Goal: Task Accomplishment & Management: Complete application form

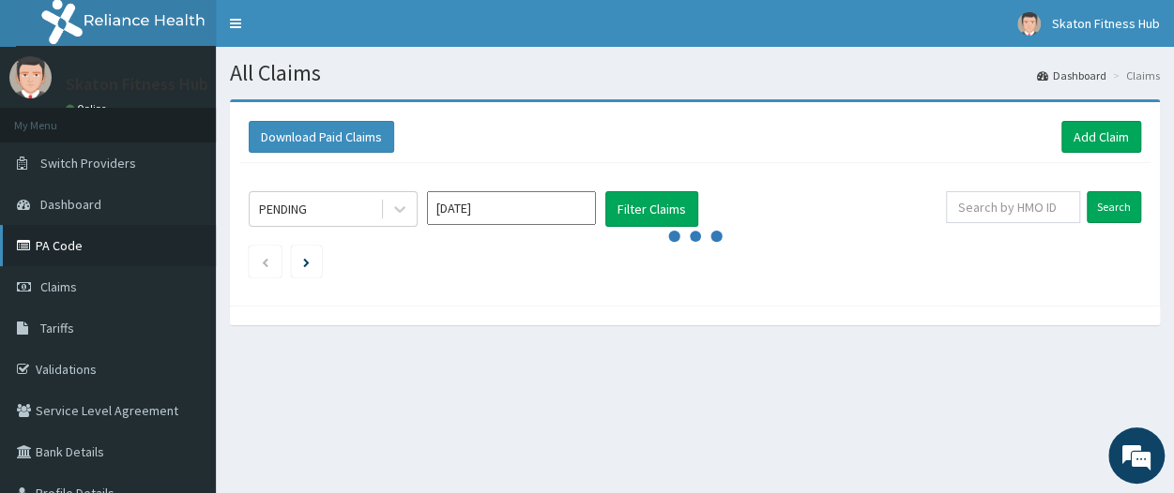
click at [77, 247] on link "PA Code" at bounding box center [108, 245] width 216 height 41
click at [81, 364] on link "Validations" at bounding box center [108, 369] width 216 height 41
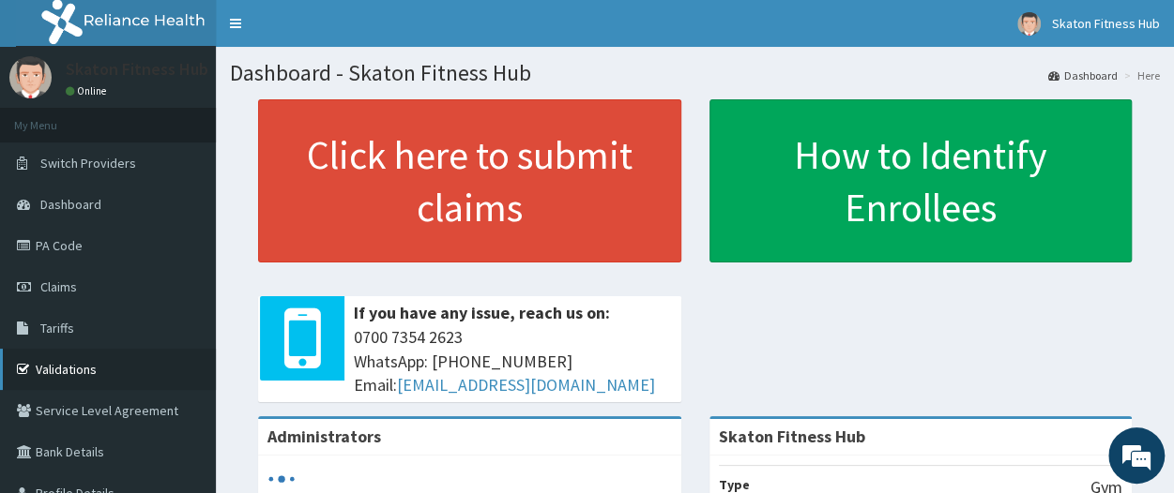
click at [114, 367] on link "Validations" at bounding box center [108, 369] width 216 height 41
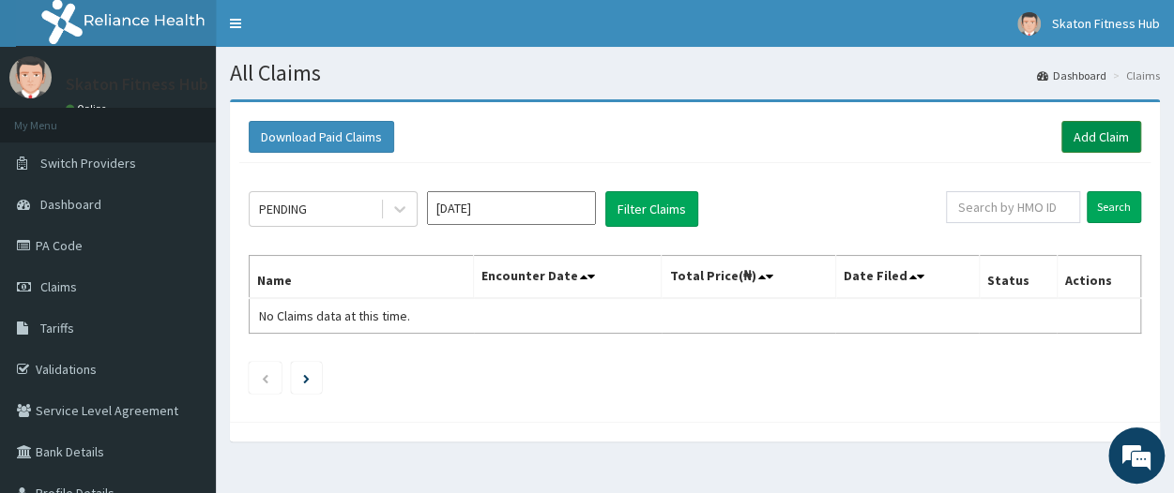
click at [1095, 130] on link "Add Claim" at bounding box center [1101, 137] width 80 height 32
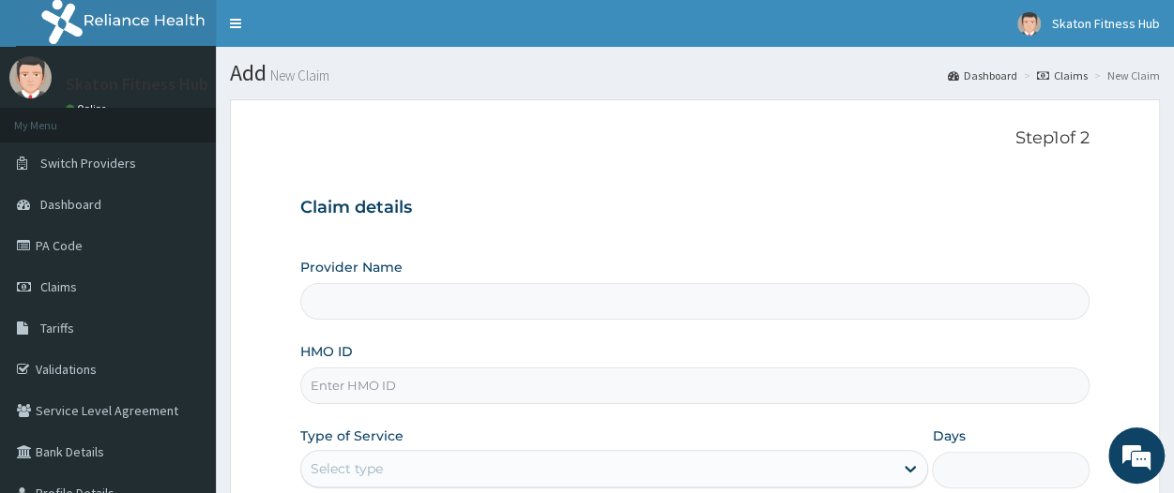
type input "Skaton Fitness Hub"
type input "1"
click at [336, 376] on input "HMO ID" at bounding box center [694, 386] width 789 height 37
paste input "PPY/10203/A Millisent Ishioma"
drag, startPoint x: 388, startPoint y: 382, endPoint x: 507, endPoint y: 389, distance: 118.4
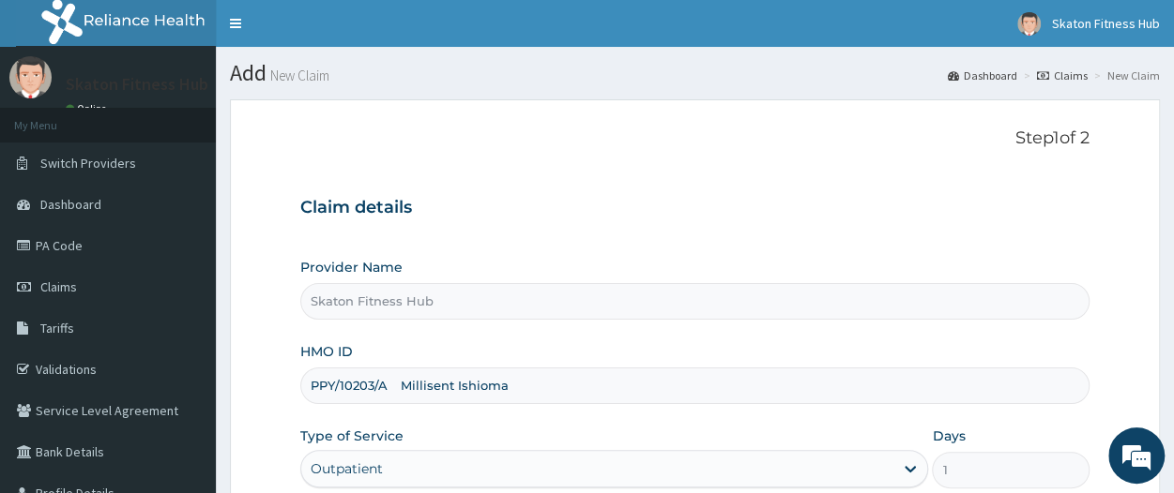
click at [507, 389] on input "PPY/10203/A Millisent Ishioma" at bounding box center [694, 386] width 789 height 37
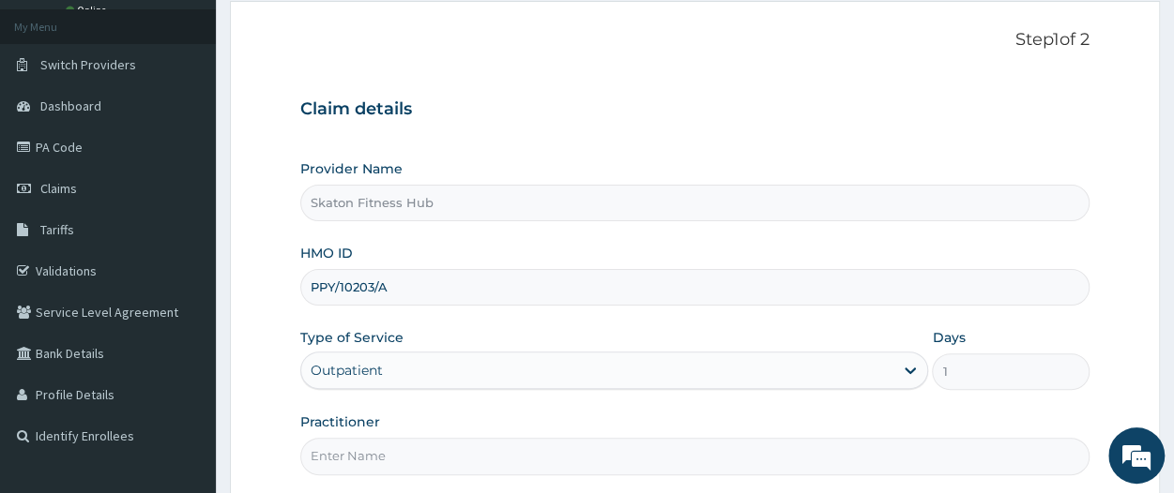
scroll to position [130, 0]
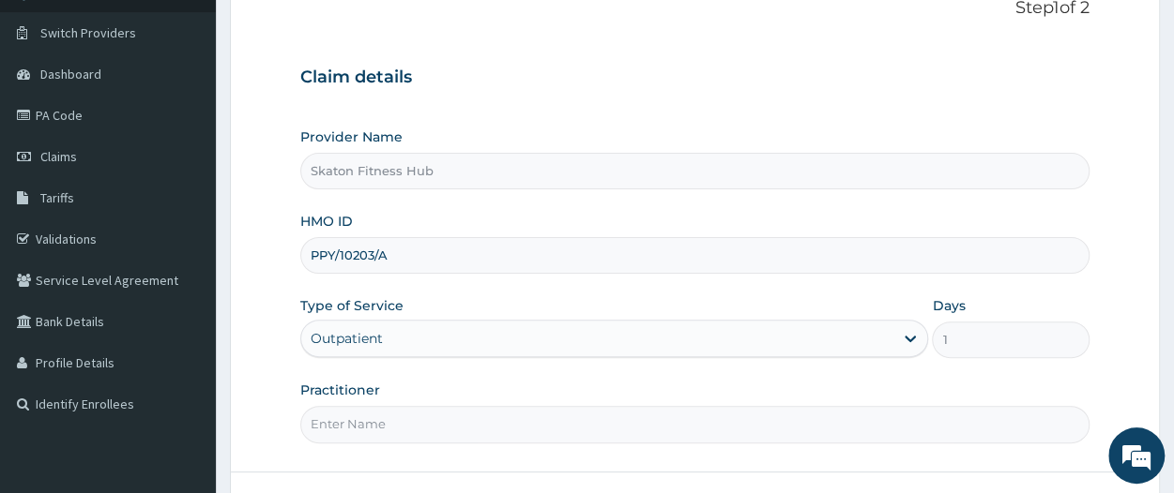
type input "PPY/10203/A"
click at [350, 416] on input "Practitioner" at bounding box center [694, 424] width 789 height 37
paste input "Millisent Ishioma"
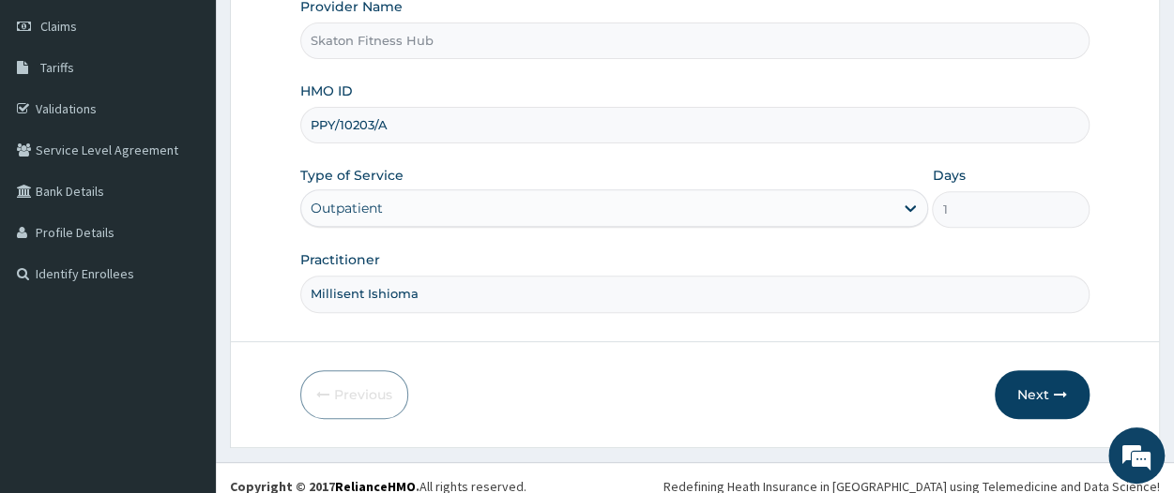
scroll to position [274, 0]
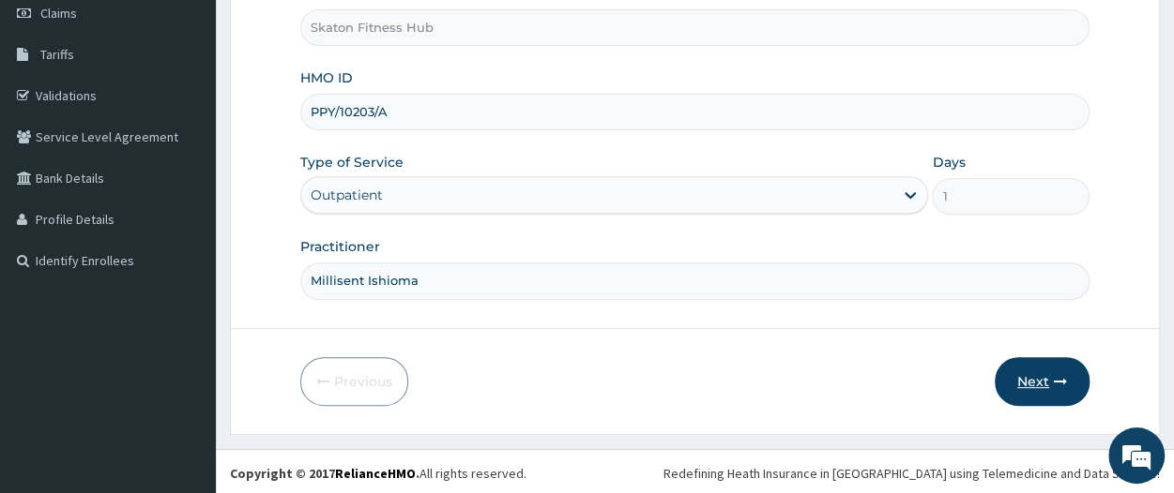
type input "Millisent Ishioma"
click at [1049, 375] on button "Next" at bounding box center [1041, 381] width 95 height 49
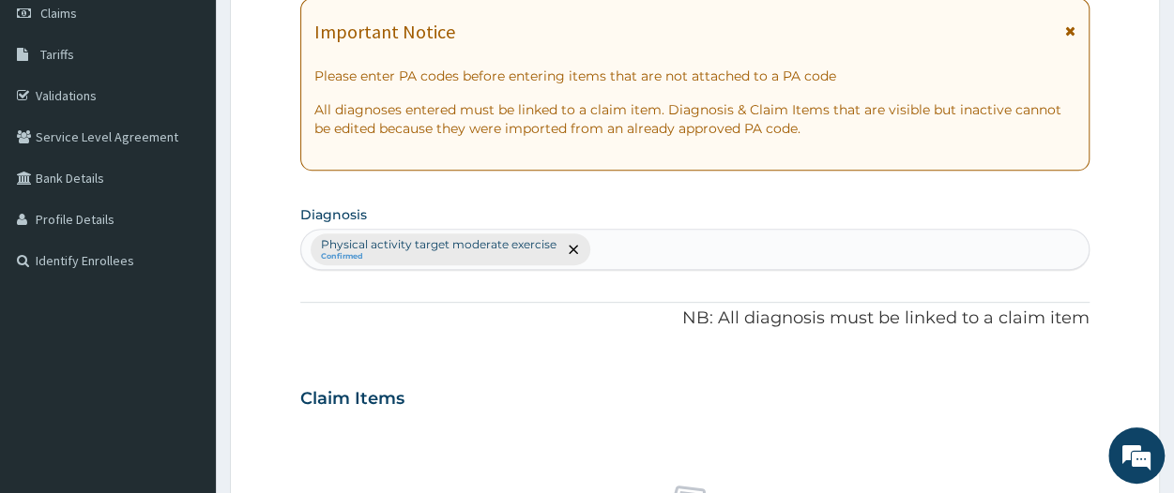
scroll to position [0, 0]
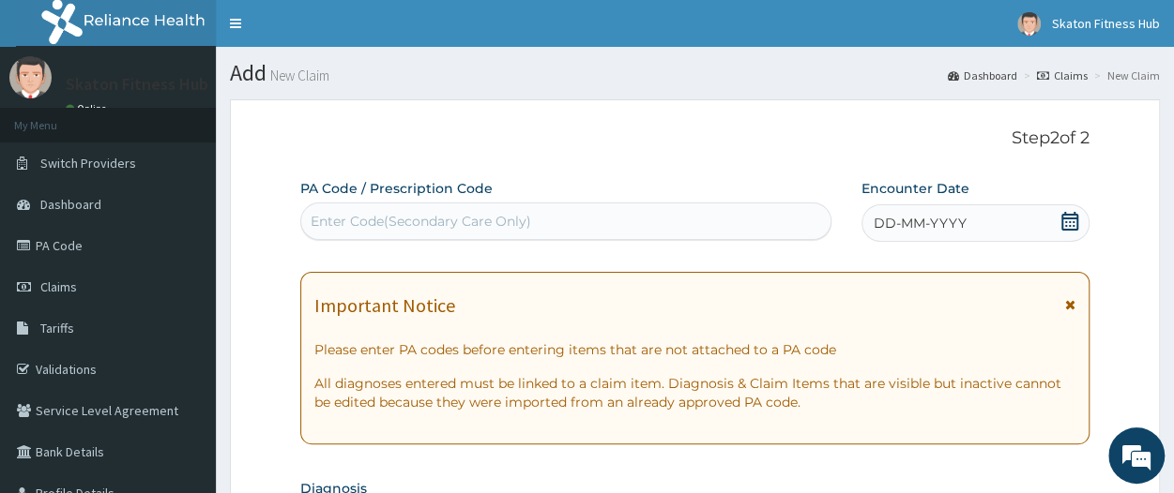
click at [448, 215] on div "Enter Code(Secondary Care Only)" at bounding box center [421, 221] width 220 height 19
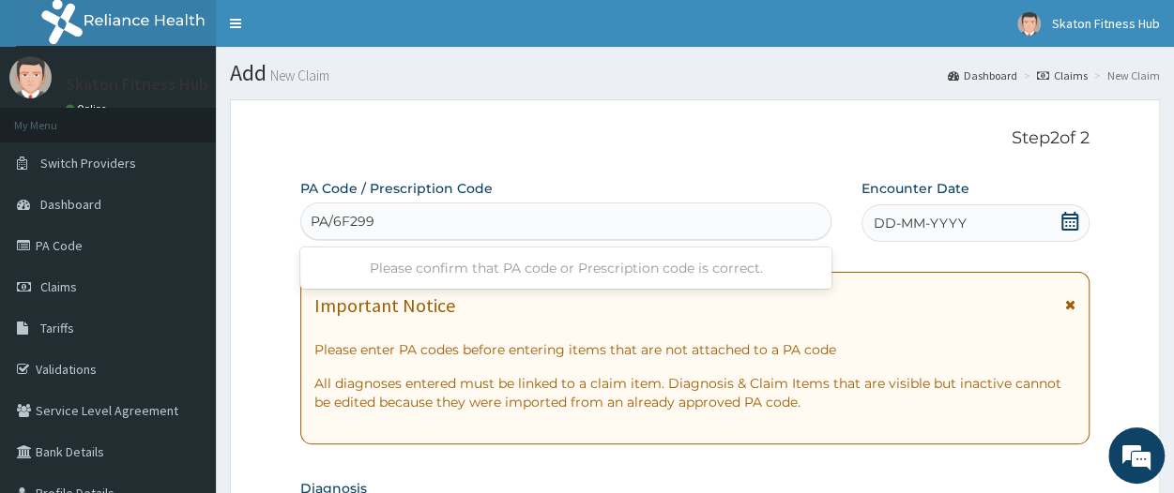
type input "PA/6F2991"
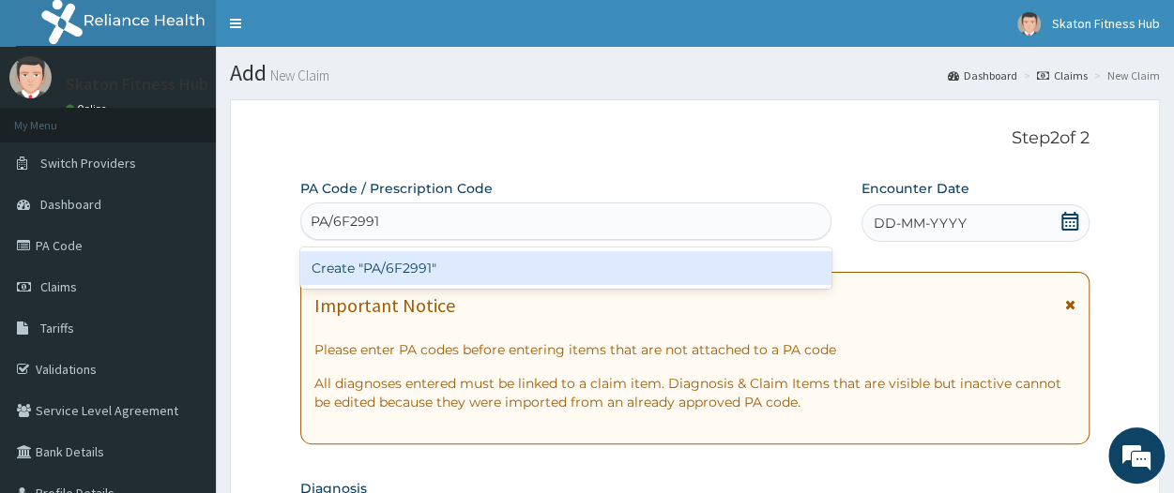
click at [456, 269] on div "Create "PA/6F2991"" at bounding box center [565, 268] width 531 height 34
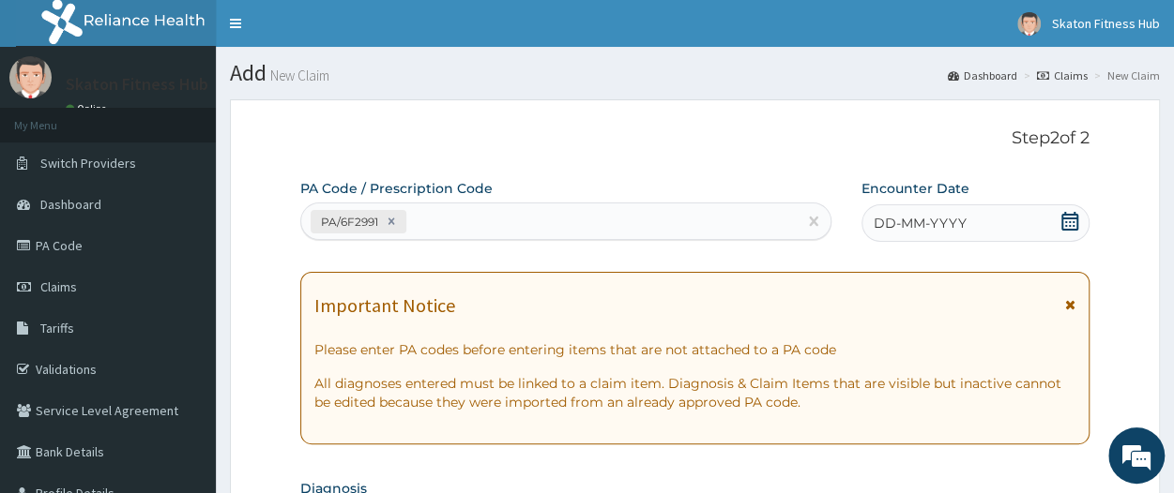
click at [1067, 224] on icon at bounding box center [1069, 221] width 19 height 19
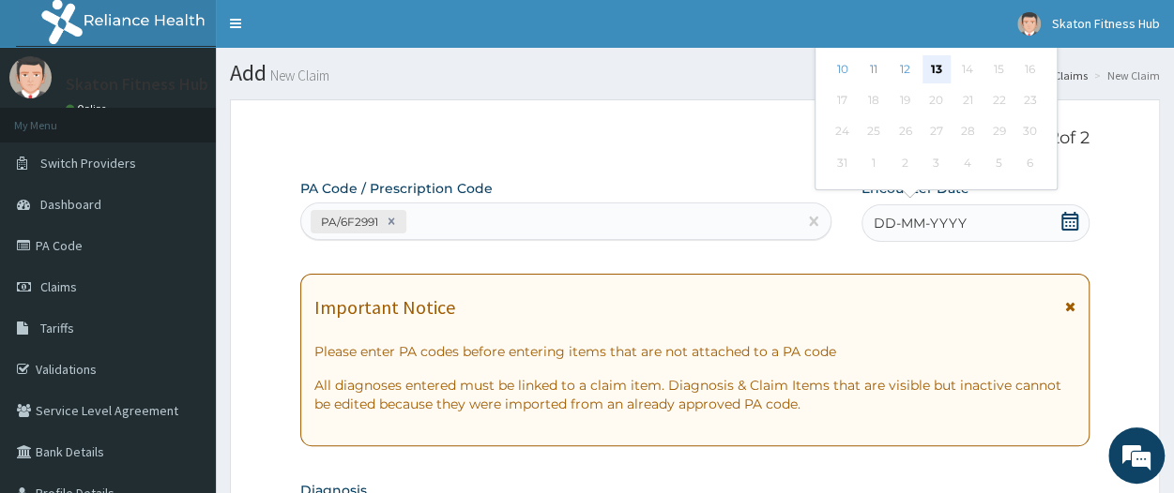
click at [940, 67] on div "13" at bounding box center [936, 69] width 28 height 28
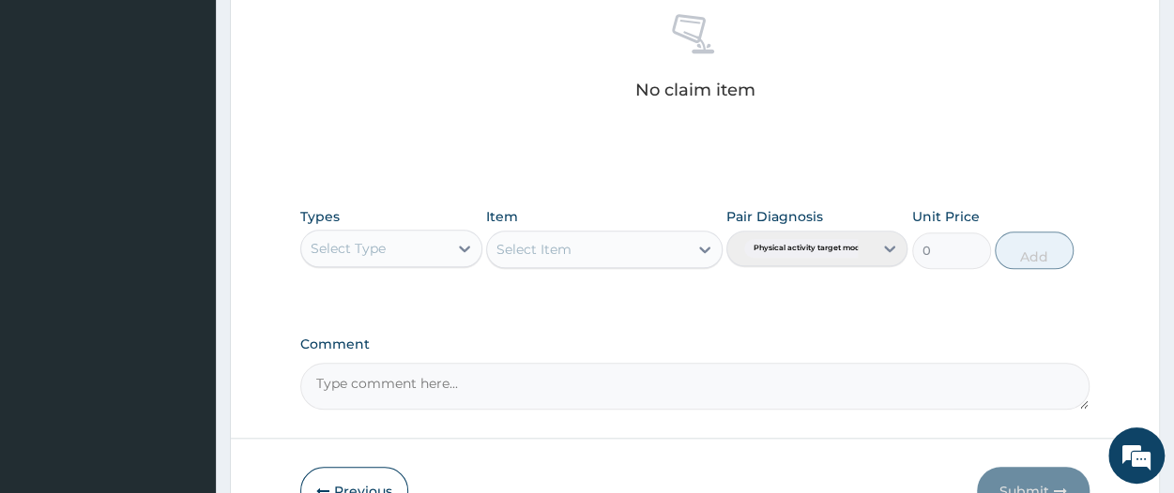
scroll to position [749, 0]
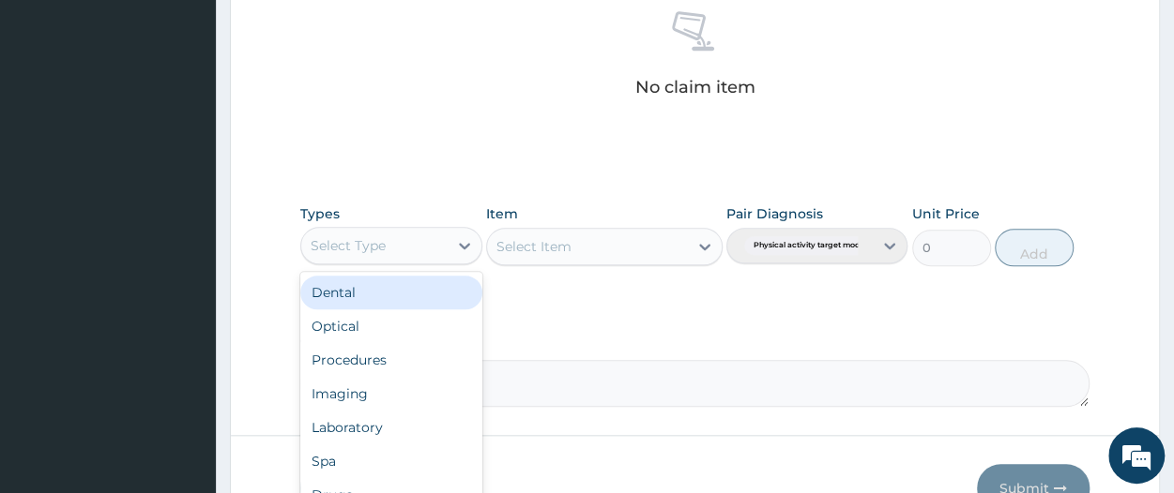
click at [365, 254] on div "Select Type" at bounding box center [373, 246] width 145 height 30
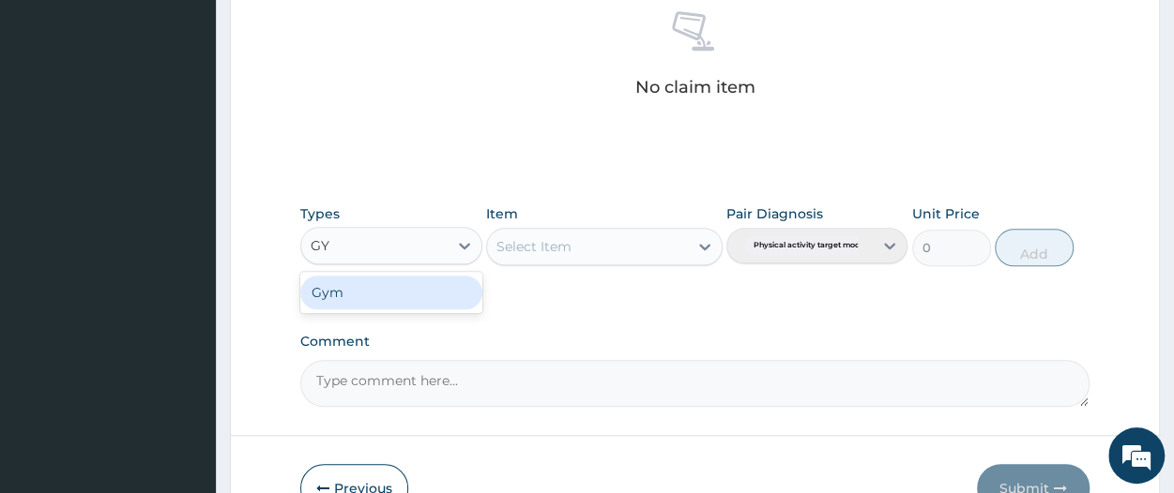
type input "GYM"
click at [369, 291] on div "Gym" at bounding box center [390, 293] width 181 height 34
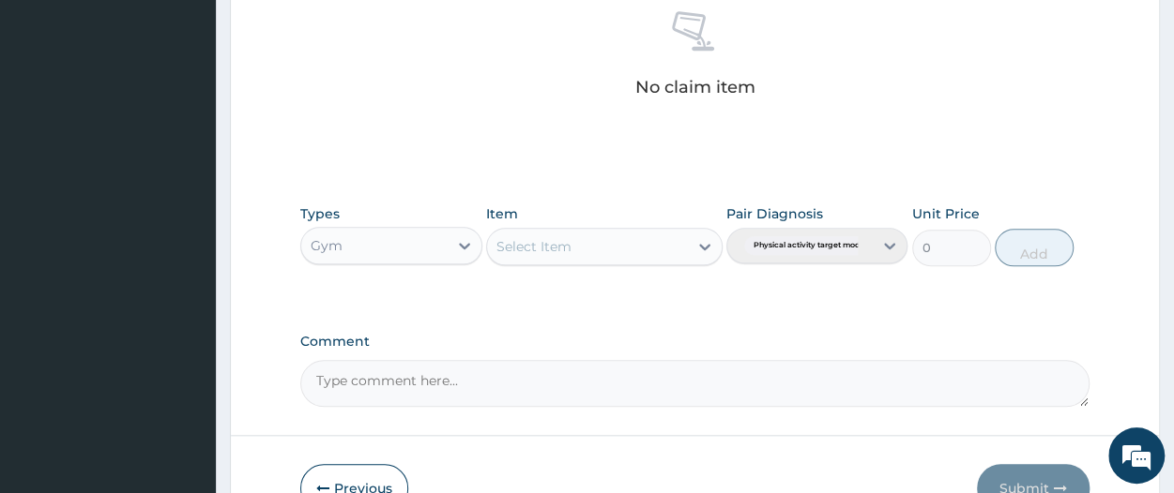
click at [570, 232] on div "Select Item" at bounding box center [604, 247] width 236 height 38
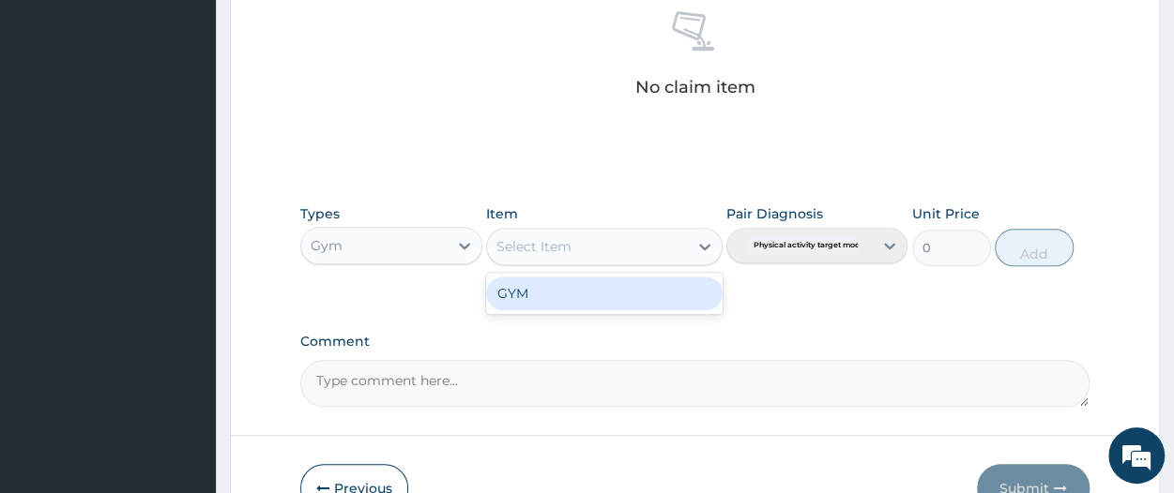
click at [570, 247] on div "Select Item" at bounding box center [587, 247] width 201 height 30
click at [560, 287] on div "GYM" at bounding box center [604, 294] width 236 height 34
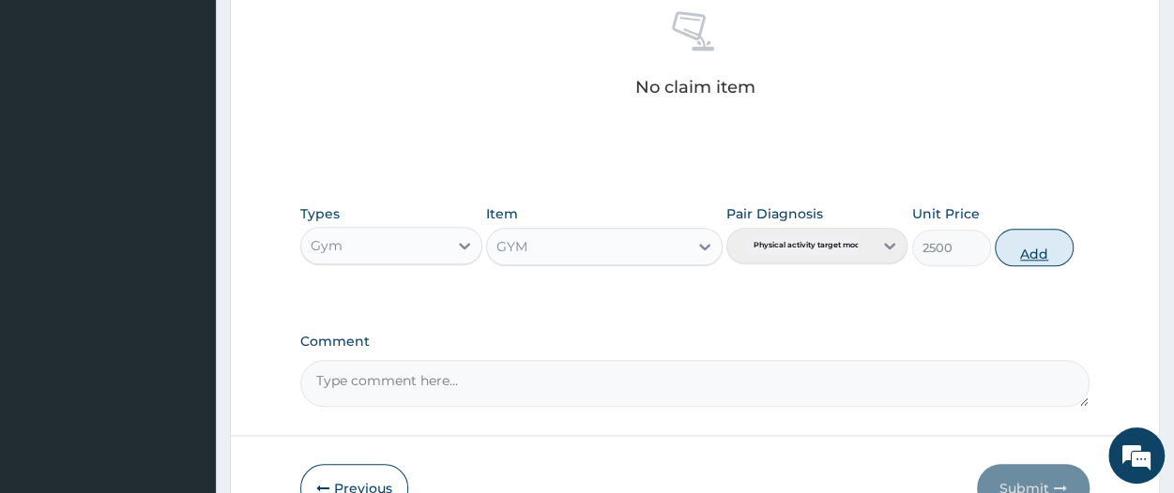
click at [1045, 246] on button "Add" at bounding box center [1033, 248] width 79 height 38
type input "0"
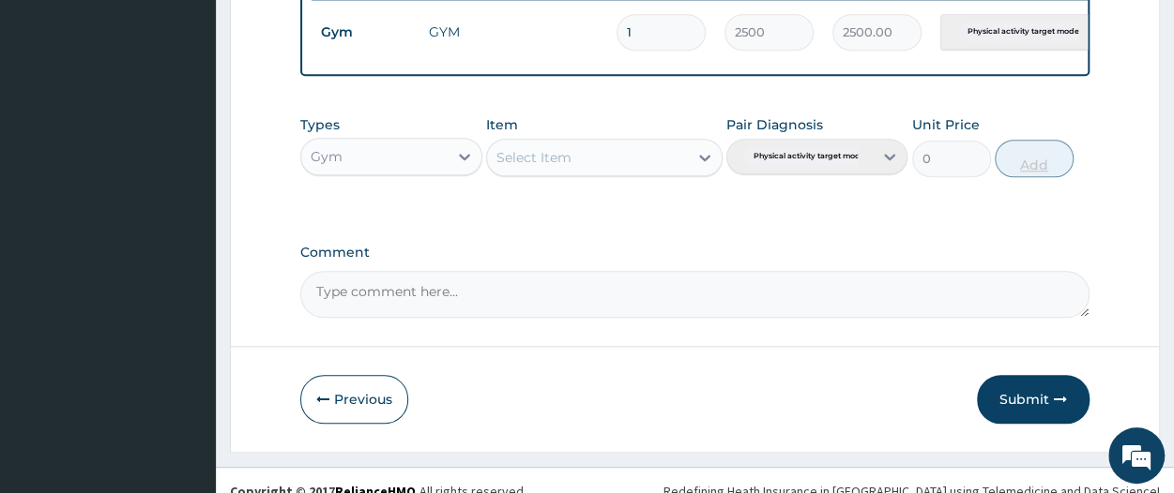
scroll to position [781, 0]
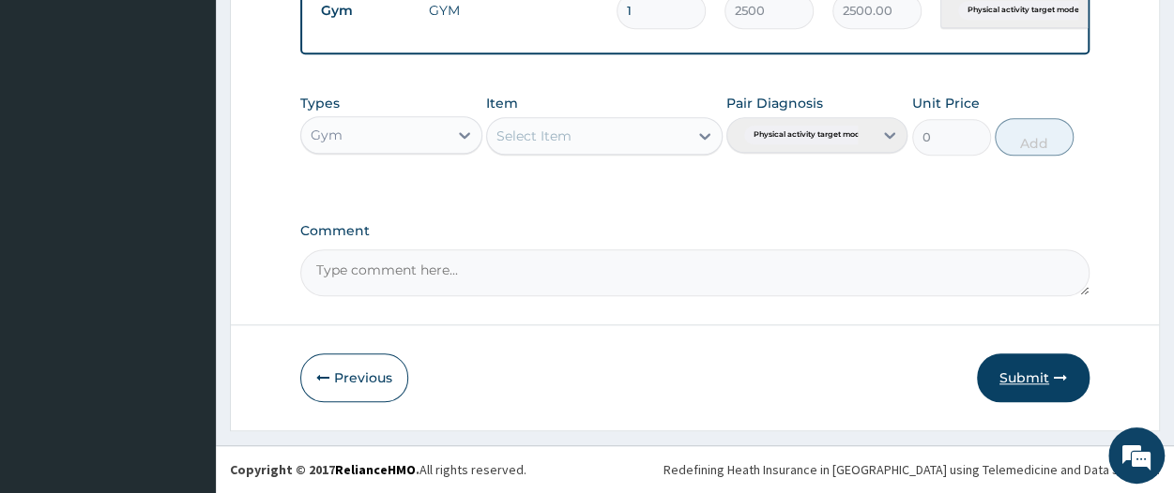
click at [1034, 375] on button "Submit" at bounding box center [1033, 378] width 113 height 49
